Goal: Task Accomplishment & Management: Use online tool/utility

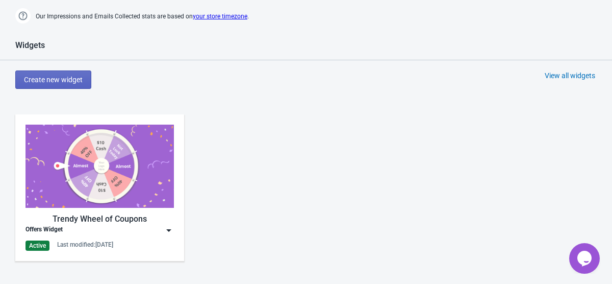
scroll to position [563, 0]
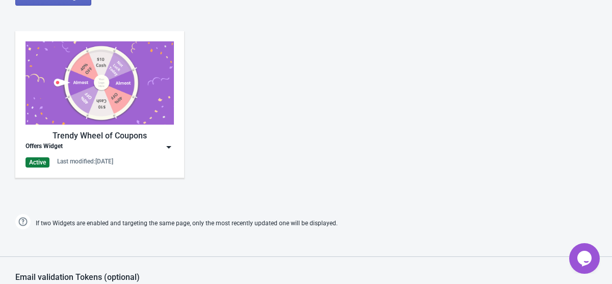
click at [169, 149] on img at bounding box center [169, 147] width 10 height 10
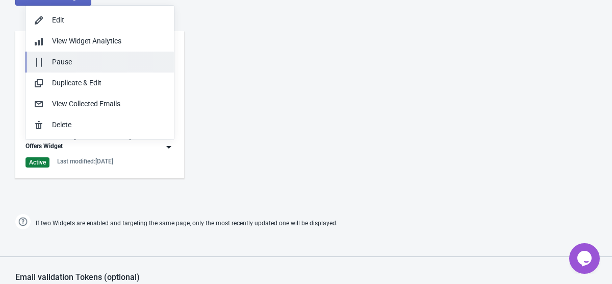
click at [115, 63] on div "Pause" at bounding box center [109, 62] width 114 height 11
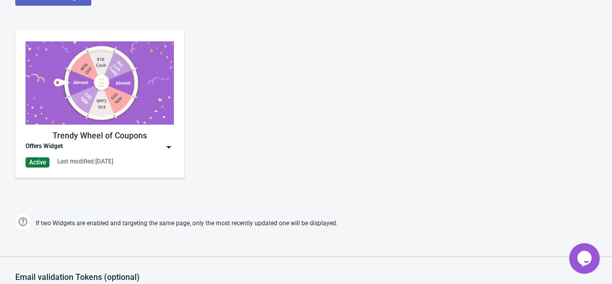
click at [170, 145] on img at bounding box center [169, 147] width 10 height 10
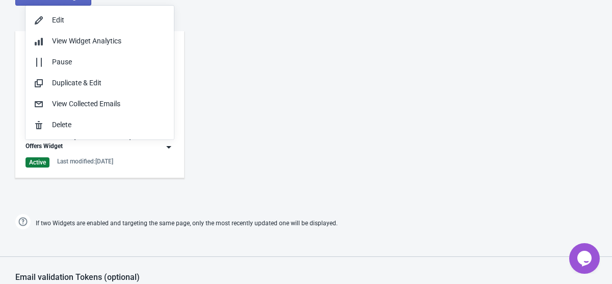
click at [239, 138] on div "Trendy Wheel of Coupons Offers Widget Active Last modified: [DATE]" at bounding box center [306, 113] width 612 height 184
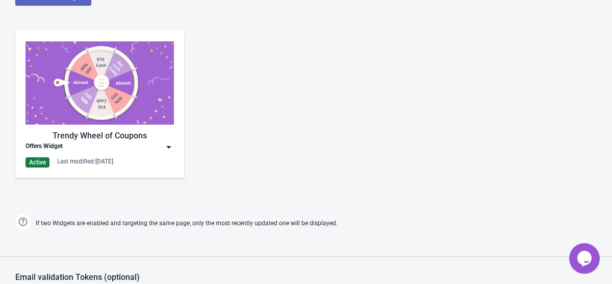
click at [168, 148] on img at bounding box center [169, 147] width 10 height 10
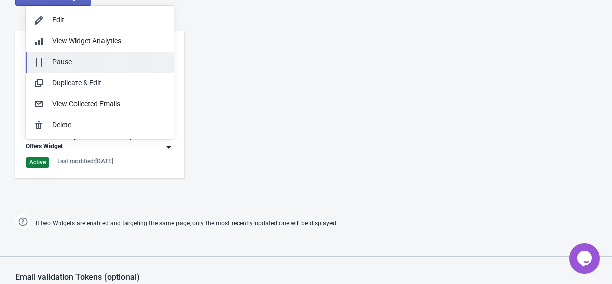
click at [114, 62] on div "Pause" at bounding box center [109, 62] width 114 height 11
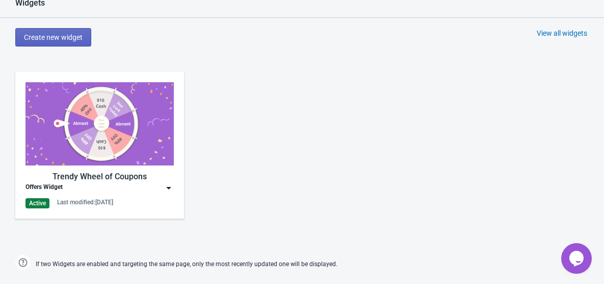
scroll to position [587, 0]
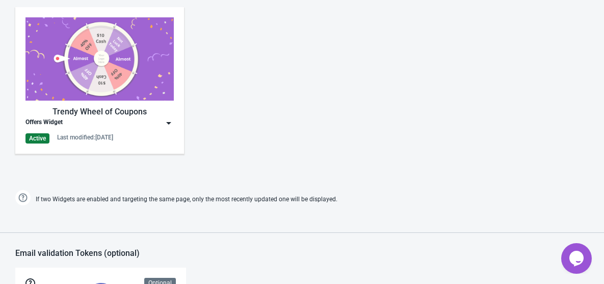
click at [118, 81] on img at bounding box center [100, 58] width 148 height 83
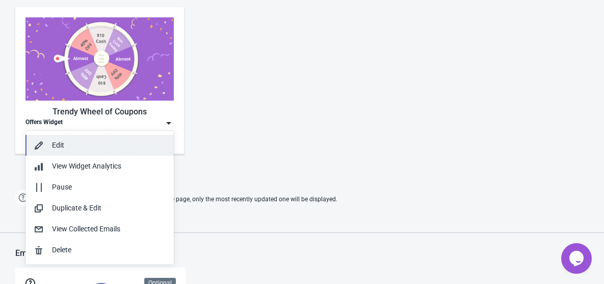
click at [95, 146] on div "Edit" at bounding box center [109, 145] width 114 height 11
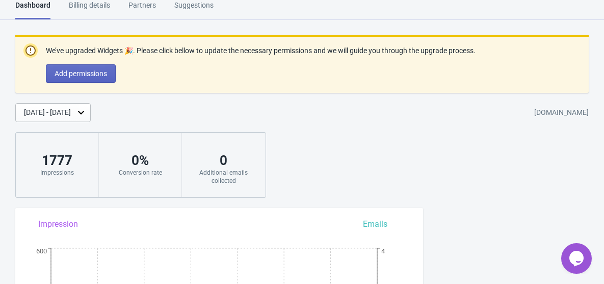
scroll to position [17, 0]
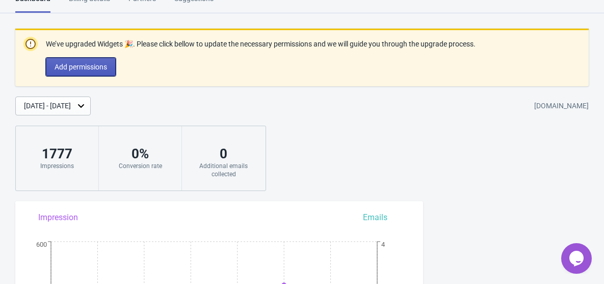
click at [101, 67] on span "Add permissions" at bounding box center [81, 67] width 53 height 8
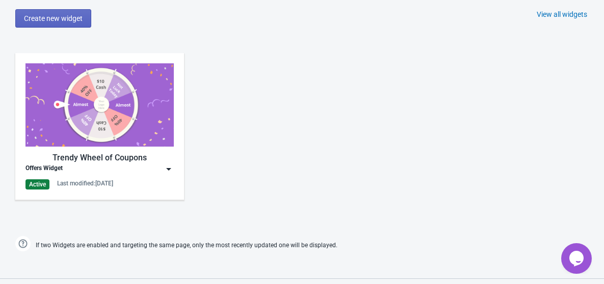
scroll to position [548, 0]
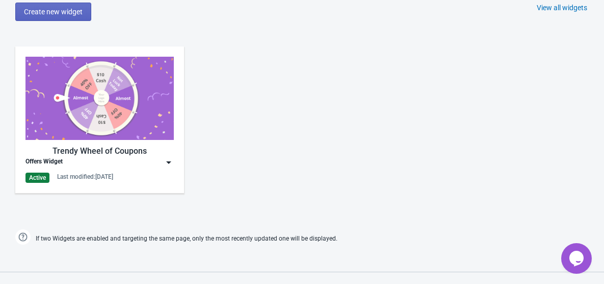
click at [165, 162] on img at bounding box center [169, 162] width 10 height 10
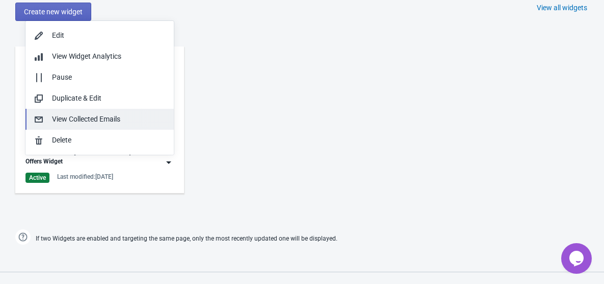
click at [125, 118] on div "View Collected Emails" at bounding box center [109, 119] width 114 height 11
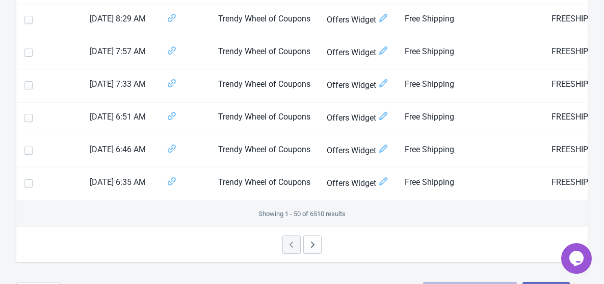
scroll to position [1652, 0]
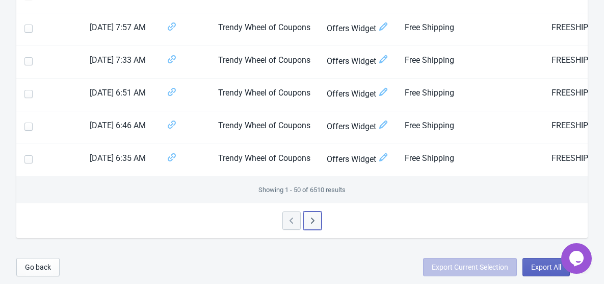
click at [316, 225] on span "button" at bounding box center [313, 221] width 10 height 12
click at [300, 217] on button "button" at bounding box center [292, 220] width 18 height 18
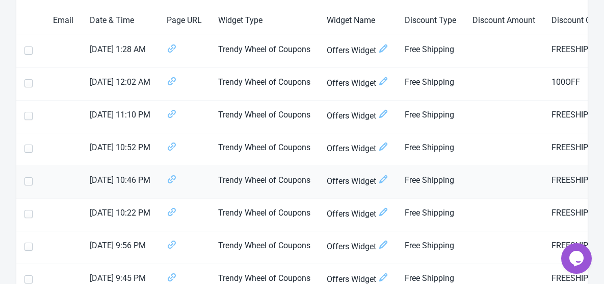
scroll to position [0, 0]
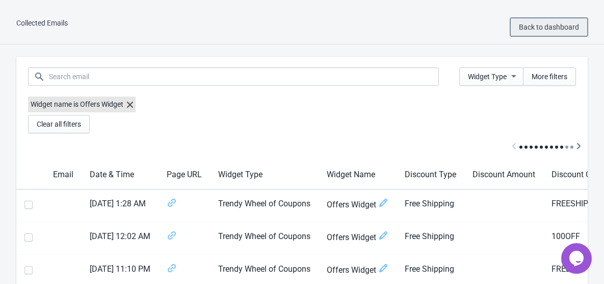
click at [554, 26] on span "Back to dashboard" at bounding box center [549, 27] width 60 height 8
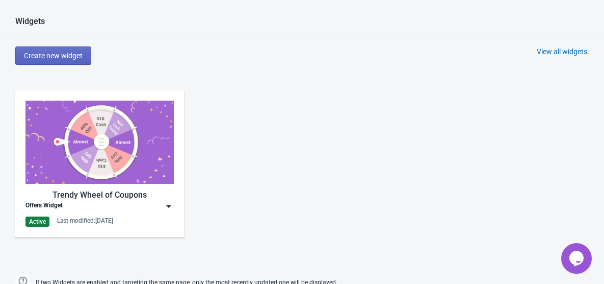
scroll to position [508, 0]
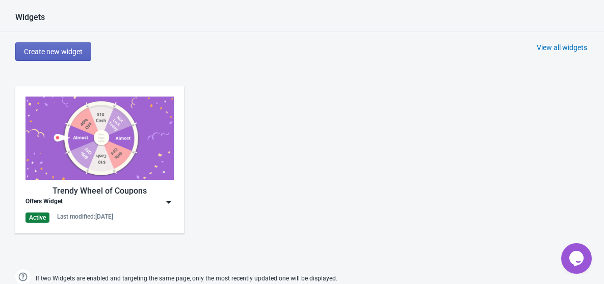
click at [174, 207] on div "Trendy Wheel of Coupons Offers Widget Active Last modified: [DATE]" at bounding box center [99, 159] width 169 height 146
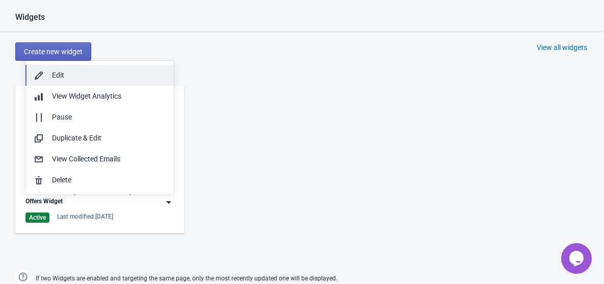
click at [117, 71] on div "Edit" at bounding box center [109, 75] width 114 height 11
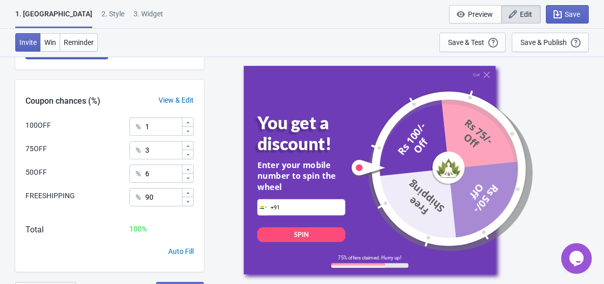
scroll to position [260, 0]
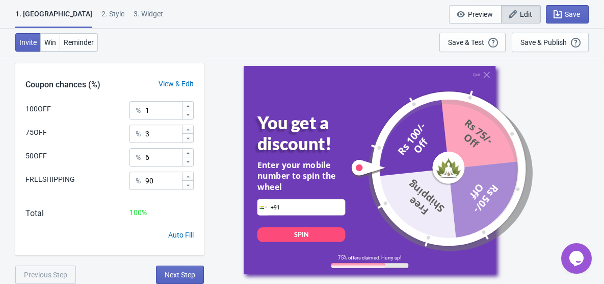
click at [134, 11] on div "3. Widget" at bounding box center [149, 18] width 30 height 18
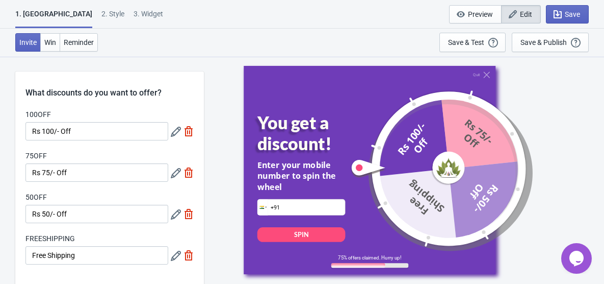
select select "once"
select select "1"
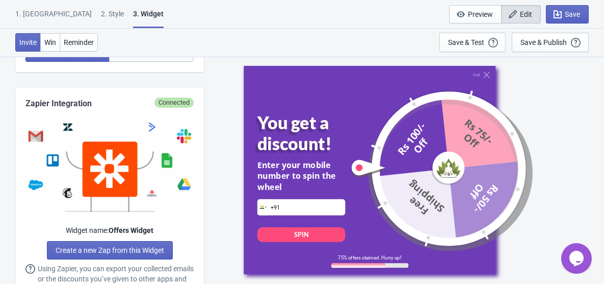
scroll to position [533, 0]
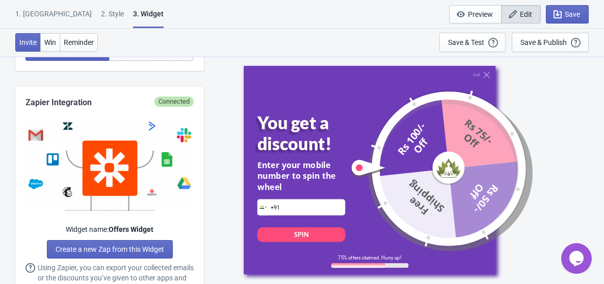
click at [175, 101] on div "Connected" at bounding box center [174, 101] width 39 height 10
click at [217, 102] on div "Quit You get a discount! Enter your mobile number to spin the wheel Phone +91 S…" at bounding box center [404, 169] width 390 height 227
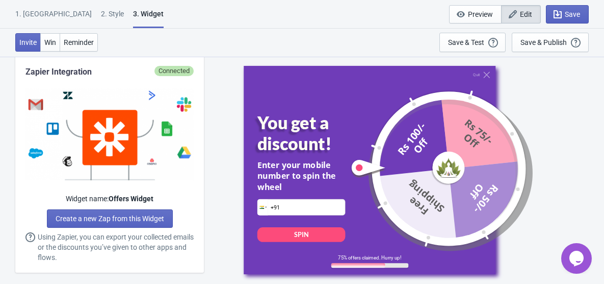
scroll to position [570, 0]
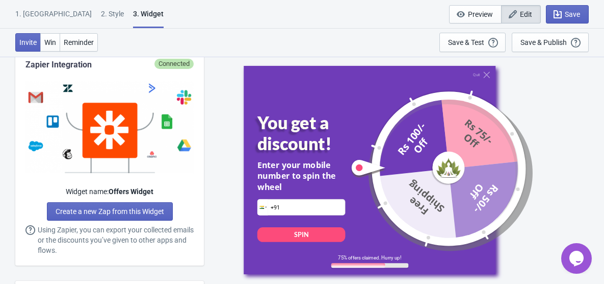
click at [128, 193] on strong "Offers Widget" at bounding box center [131, 191] width 45 height 8
click at [168, 193] on div "Widget name: Offers Widget" at bounding box center [110, 191] width 168 height 11
click at [120, 241] on span "Using Zapier, you can export your collected emails or the discounts you’ve give…" at bounding box center [116, 239] width 156 height 31
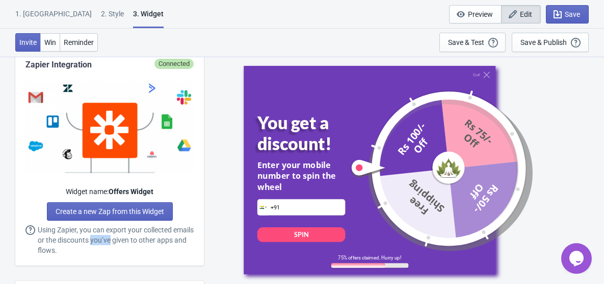
click at [120, 241] on span "Using Zapier, you can export your collected emails or the discounts you’ve give…" at bounding box center [116, 239] width 156 height 31
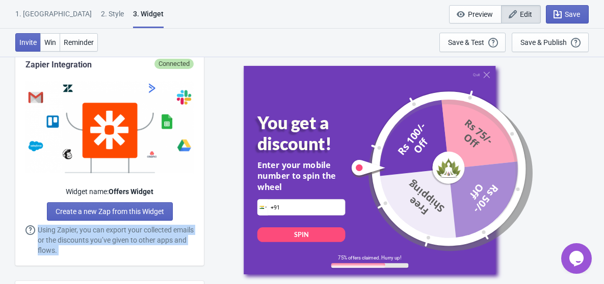
click at [120, 241] on span "Using Zapier, you can export your collected emails or the discounts you’ve give…" at bounding box center [116, 239] width 156 height 31
click at [150, 238] on span "Using Zapier, you can export your collected emails or the discounts you’ve give…" at bounding box center [116, 239] width 156 height 31
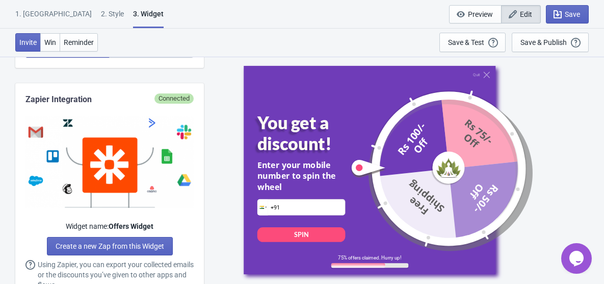
scroll to position [532, 0]
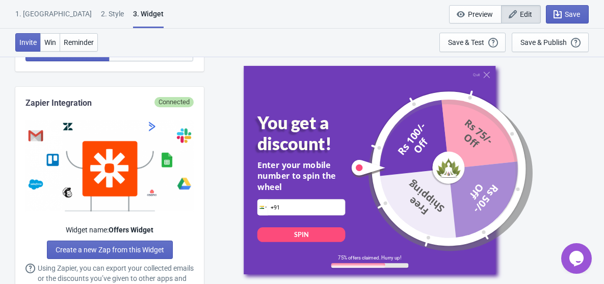
click at [185, 106] on div "Connected" at bounding box center [174, 102] width 39 height 10
click at [217, 109] on div "Quit You get a discount! Enter your mobile number to spin the wheel Phone +91 S…" at bounding box center [404, 169] width 390 height 227
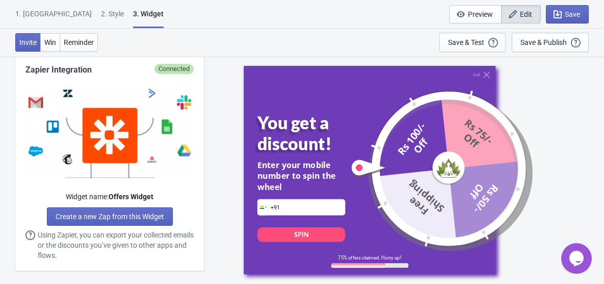
scroll to position [575, 0]
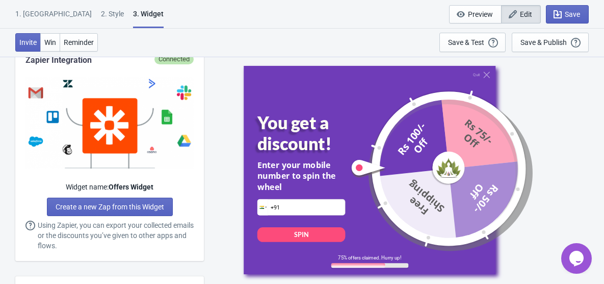
click at [123, 186] on strong "Offers Widget" at bounding box center [131, 187] width 45 height 8
click at [151, 186] on strong "Offers Widget" at bounding box center [131, 187] width 45 height 8
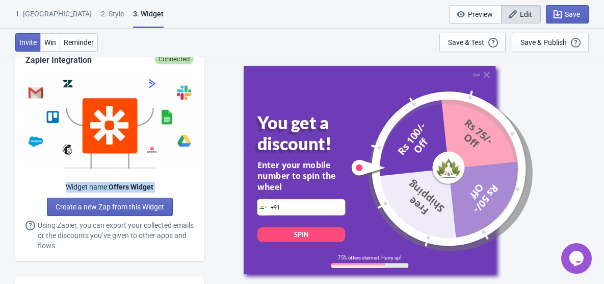
click at [151, 186] on strong "Offers Widget" at bounding box center [131, 187] width 45 height 8
click at [150, 186] on strong "Offers Widget" at bounding box center [131, 187] width 45 height 8
click at [149, 187] on strong "Offers Widget" at bounding box center [131, 187] width 45 height 8
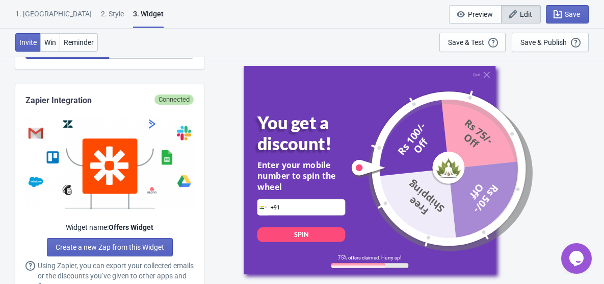
scroll to position [533, 0]
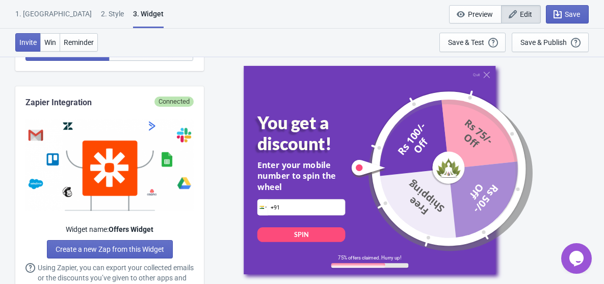
click at [181, 103] on div "Connected" at bounding box center [174, 101] width 39 height 10
click at [181, 166] on img at bounding box center [110, 165] width 168 height 92
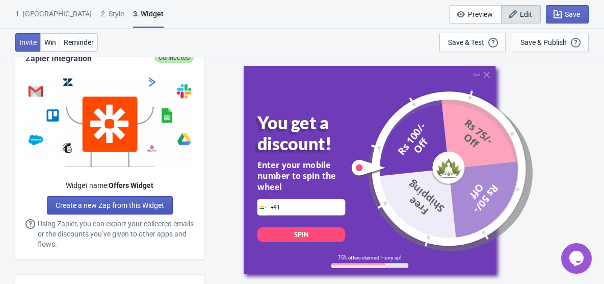
scroll to position [583, 0]
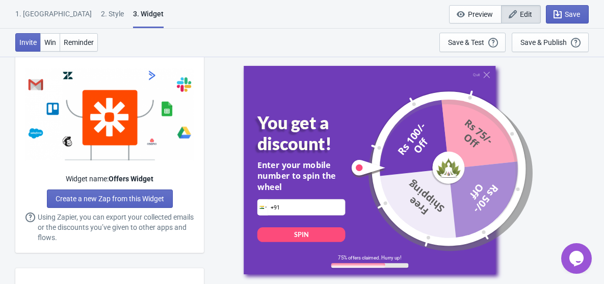
click at [138, 229] on span "Using Zapier, you can export your collected emails or the discounts you’ve give…" at bounding box center [116, 227] width 156 height 31
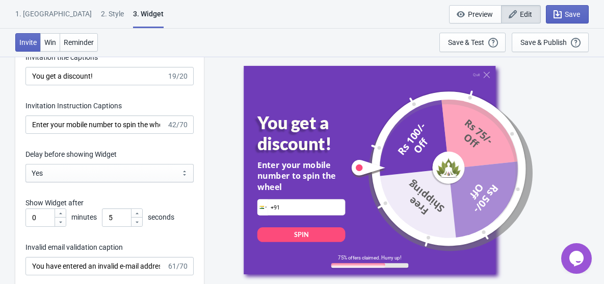
scroll to position [1433, 0]
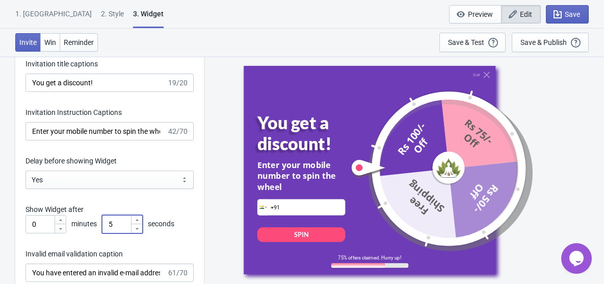
drag, startPoint x: 121, startPoint y: 223, endPoint x: 106, endPoint y: 223, distance: 14.8
click at [106, 223] on input "5" at bounding box center [116, 224] width 29 height 18
click at [209, 207] on div "What information do you want to collect? Ask visitors for to fill in our questi…" at bounding box center [302, 81] width 604 height 2917
drag, startPoint x: 114, startPoint y: 224, endPoint x: 104, endPoint y: 224, distance: 10.2
click at [104, 224] on input "8" at bounding box center [116, 224] width 29 height 18
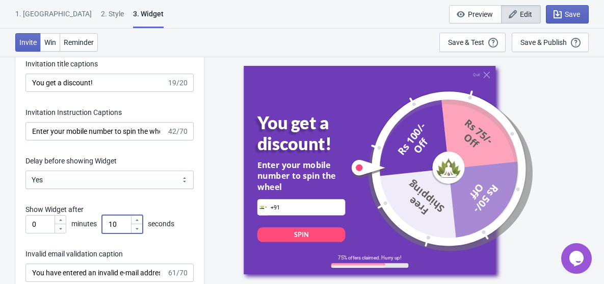
type input "10"
click at [206, 216] on div "What information do you want to collect? Ask visitors for to fill in our questi…" at bounding box center [302, 81] width 604 height 2917
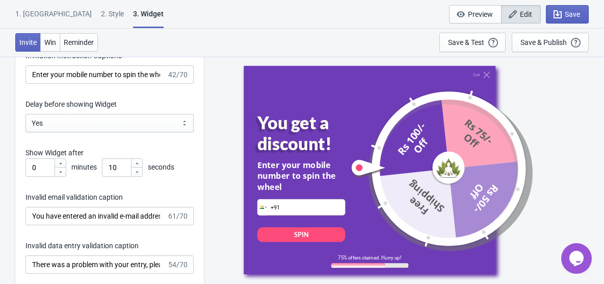
scroll to position [1506, 0]
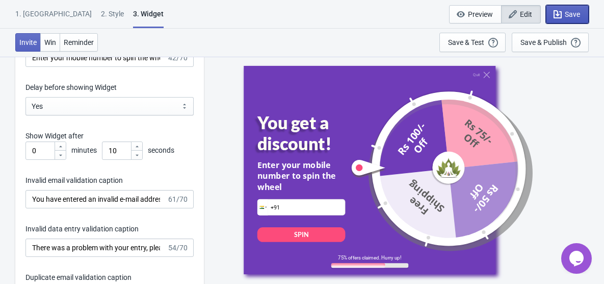
click at [558, 16] on icon "button" at bounding box center [558, 14] width 10 height 10
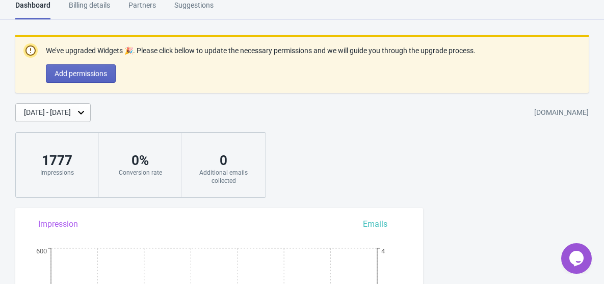
scroll to position [871, 0]
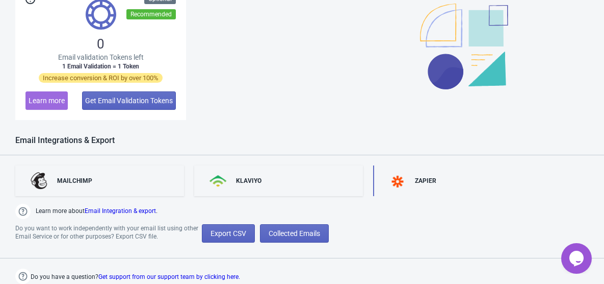
click at [401, 182] on img at bounding box center [398, 181] width 18 height 12
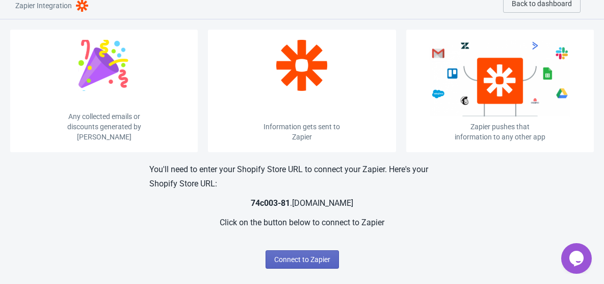
click at [401, 182] on p "You'll need to enter your Shopify Store URL to connect your Zapier. Here's your…" at bounding box center [302, 176] width 306 height 29
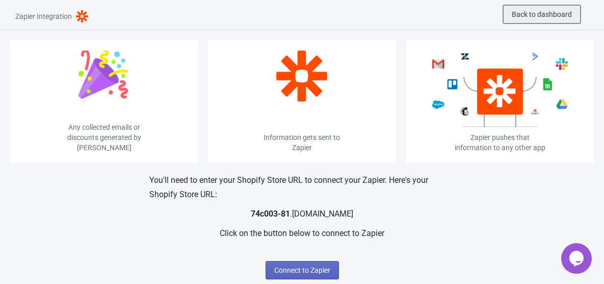
click at [520, 16] on span "Back to dashboard" at bounding box center [542, 14] width 60 height 8
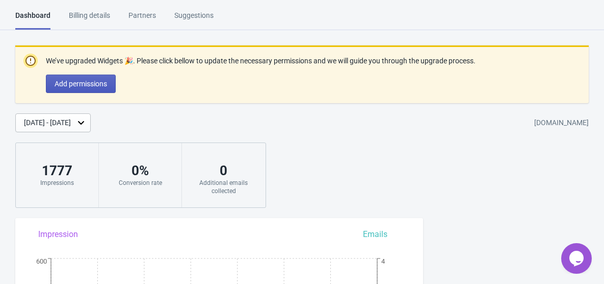
click at [93, 82] on span "Add permissions" at bounding box center [81, 84] width 53 height 8
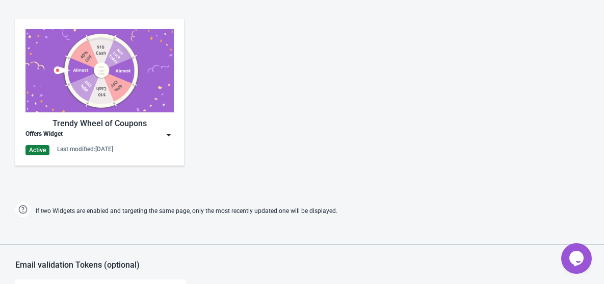
scroll to position [565, 0]
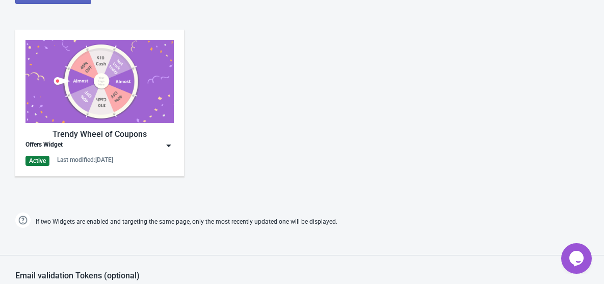
click at [174, 141] on div "Trendy Wheel of Coupons Offers Widget Active Last modified: 15.8.2025" at bounding box center [99, 103] width 169 height 146
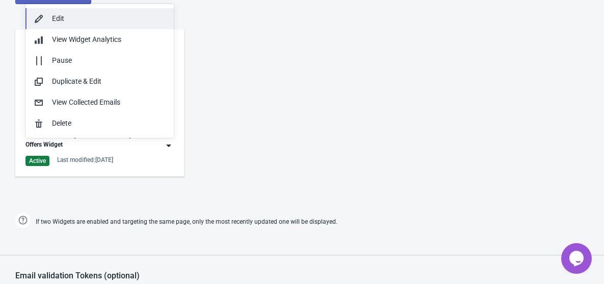
click at [103, 22] on div "Edit" at bounding box center [109, 18] width 114 height 11
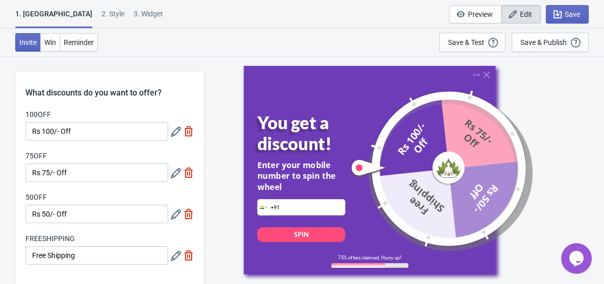
click at [102, 54] on div "Invite Win Reminder Save & Test Open a Widget Preview of your site so that you …" at bounding box center [302, 43] width 604 height 28
click at [134, 16] on div "3. Widget" at bounding box center [149, 18] width 30 height 18
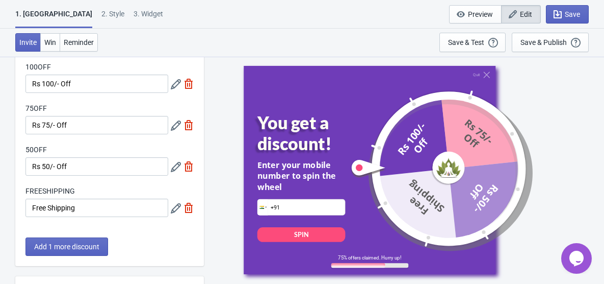
select select "once"
select select "1"
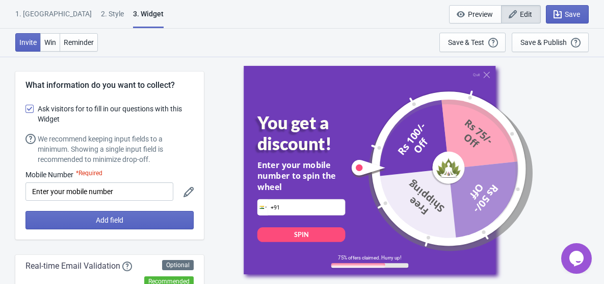
click at [42, 15] on div "1. Coupon" at bounding box center [53, 18] width 77 height 18
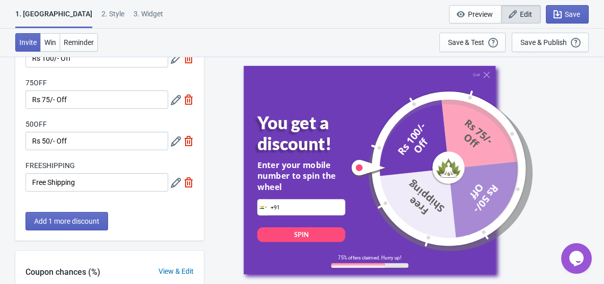
scroll to position [68, 0]
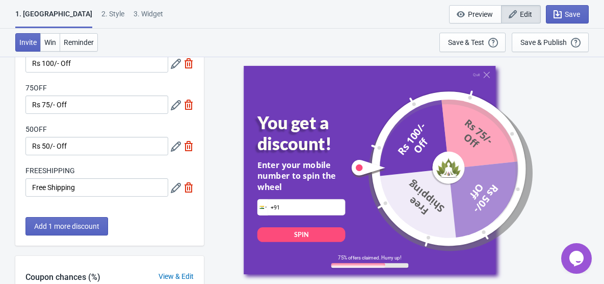
click at [134, 12] on div "3. Widget" at bounding box center [149, 18] width 30 height 18
select select "once"
select select "1"
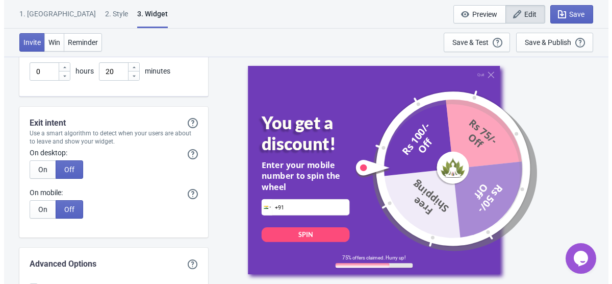
scroll to position [2690, 0]
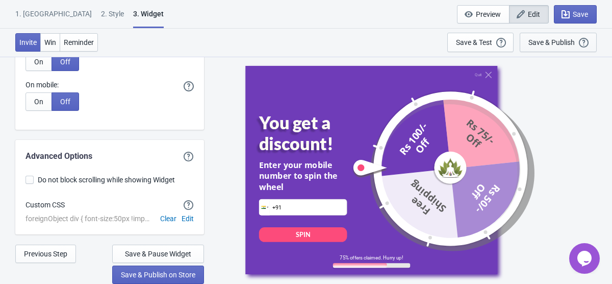
click at [553, 43] on div "Save & Publish" at bounding box center [551, 42] width 46 height 8
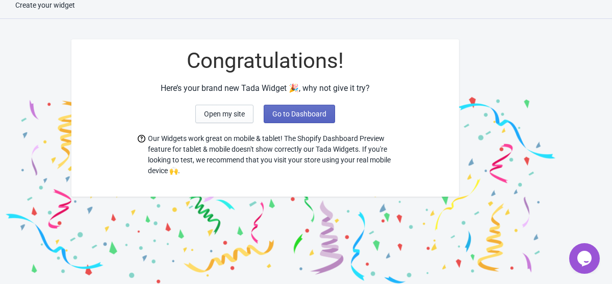
scroll to position [13, 0]
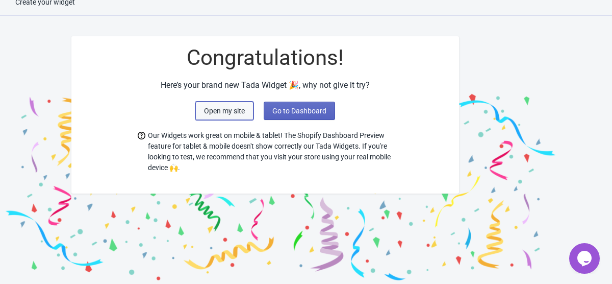
click at [220, 113] on span "Open my site" at bounding box center [224, 111] width 41 height 8
click at [308, 114] on button "Go to Dashboard" at bounding box center [299, 111] width 71 height 18
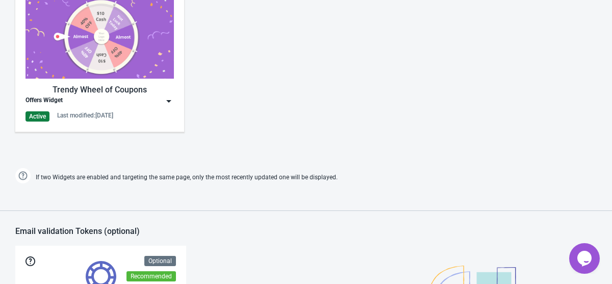
scroll to position [632, 0]
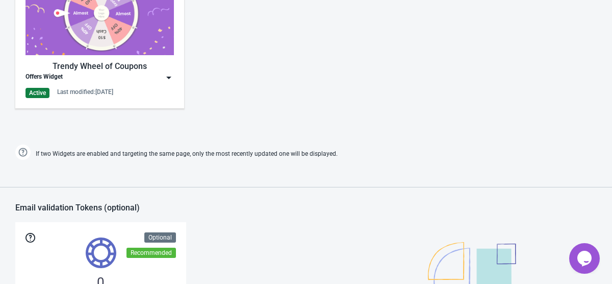
click at [169, 77] on img at bounding box center [169, 77] width 10 height 10
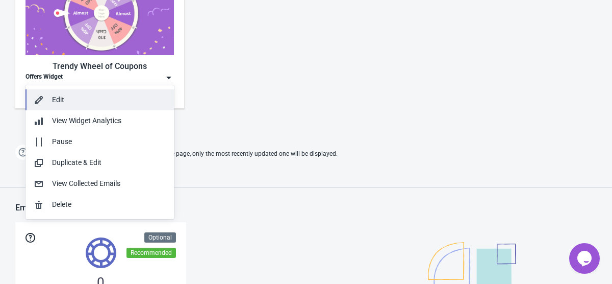
click at [138, 97] on div "Edit" at bounding box center [109, 99] width 114 height 11
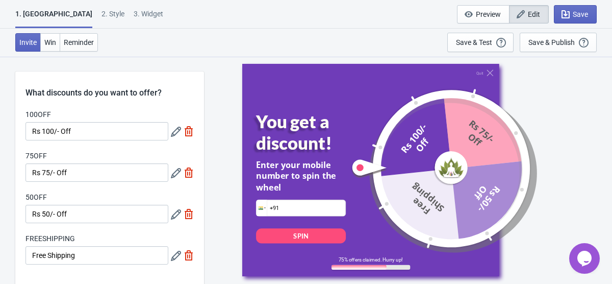
click at [125, 22] on div "1. Coupon 2 . Style 3. Widget" at bounding box center [91, 18] width 152 height 19
click at [134, 15] on div "3. Widget" at bounding box center [149, 18] width 30 height 18
select select "once"
select select "1"
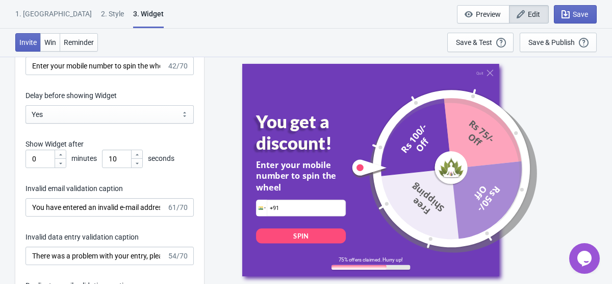
scroll to position [1504, 0]
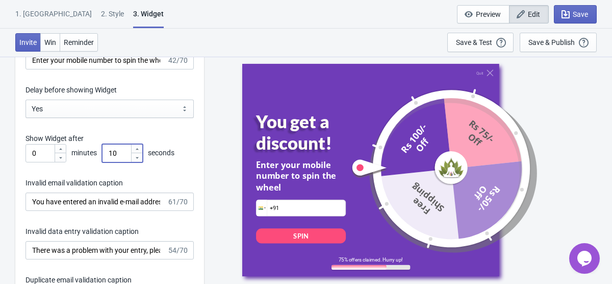
drag, startPoint x: 122, startPoint y: 153, endPoint x: 91, endPoint y: 152, distance: 31.1
click at [91, 152] on div "0 minutes 10 seconds" at bounding box center [110, 153] width 168 height 18
type input "7"
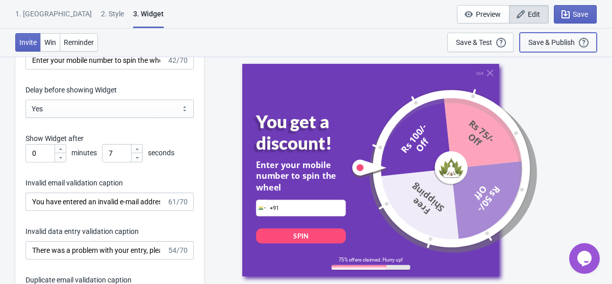
click at [563, 43] on div "Save & Publish" at bounding box center [551, 42] width 46 height 8
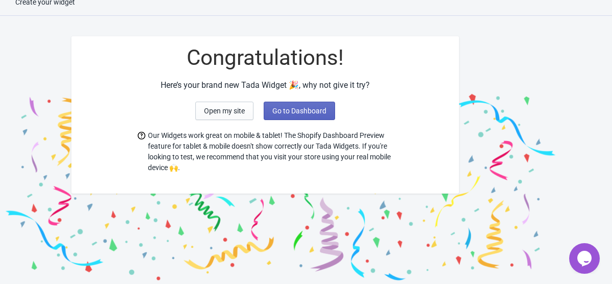
scroll to position [13, 0]
click at [295, 100] on div "Congratulations! Here’s your brand new Tada Widget 🎉, why not give it try? Open…" at bounding box center [265, 114] width 388 height 157
click at [295, 108] on span "Go to Dashboard" at bounding box center [299, 111] width 54 height 8
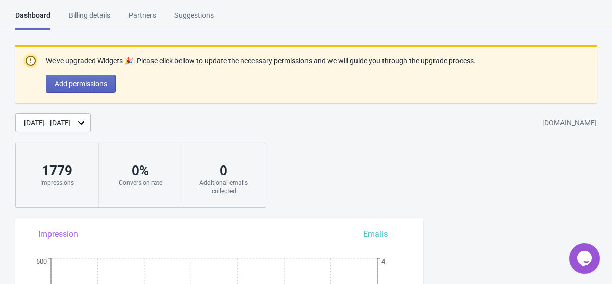
click at [100, 20] on div "Billing details" at bounding box center [89, 19] width 41 height 18
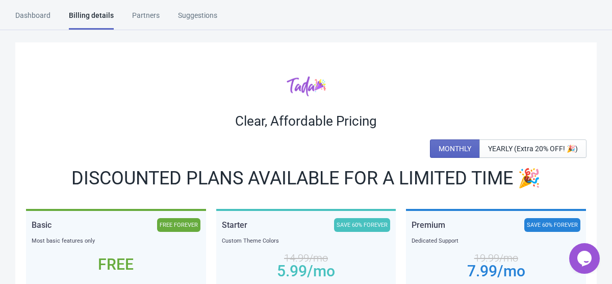
click at [53, 15] on div "Dashboard Billing details Partners Suggestions" at bounding box center [125, 19] width 220 height 19
click at [32, 10] on html "Dashboard Billing details Partners Suggestions Dashboard Billing details Partne…" at bounding box center [306, 142] width 612 height 284
click at [40, 21] on div "Dashboard" at bounding box center [32, 19] width 35 height 18
